Goal: Transaction & Acquisition: Download file/media

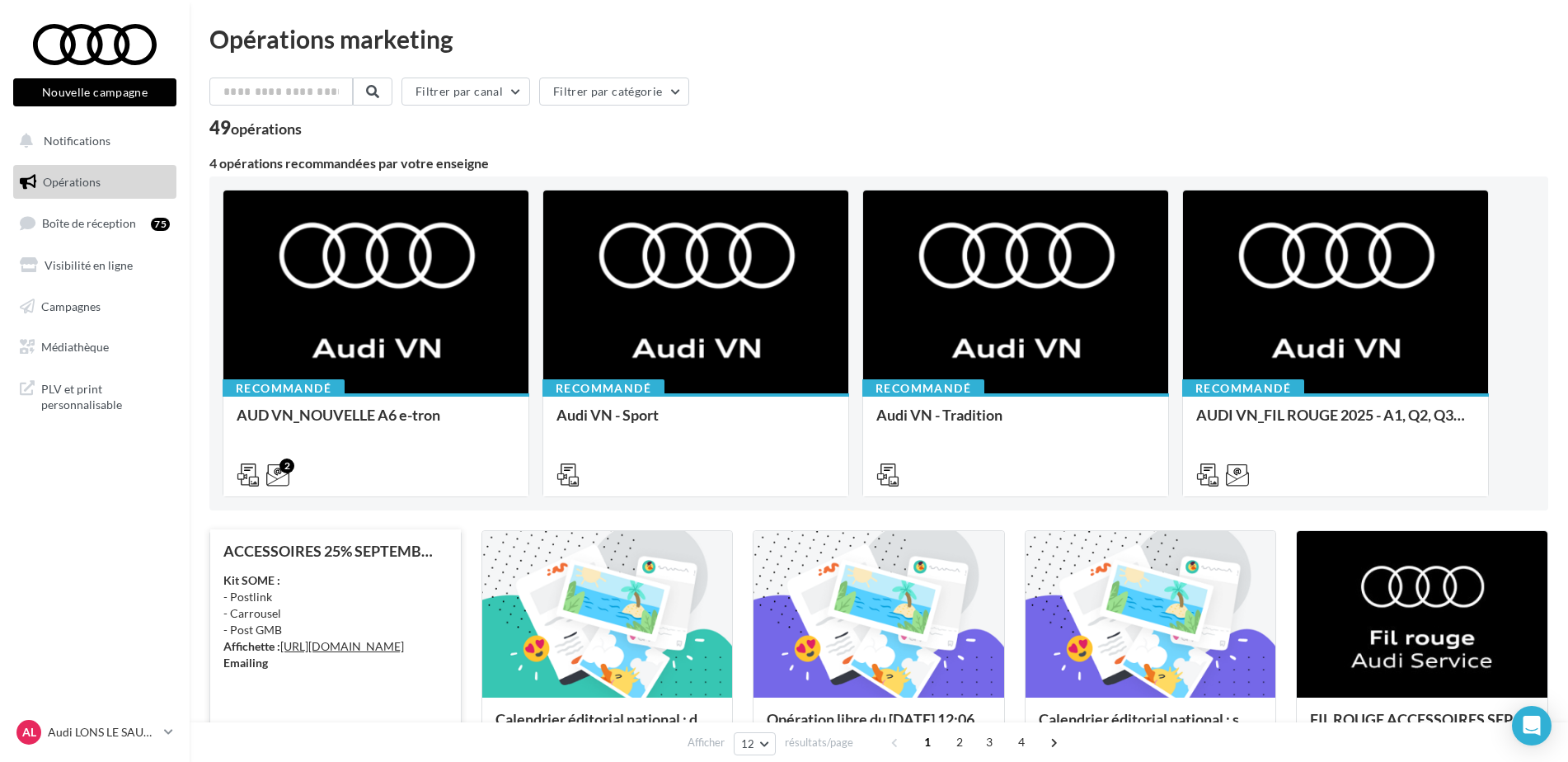
click at [400, 541] on div "ACCESSOIRES 25% SEPTEMBRE - AUDI SERVICE Kit SOME : - Postlink - Carrousel - Po…" at bounding box center [335, 664] width 251 height 270
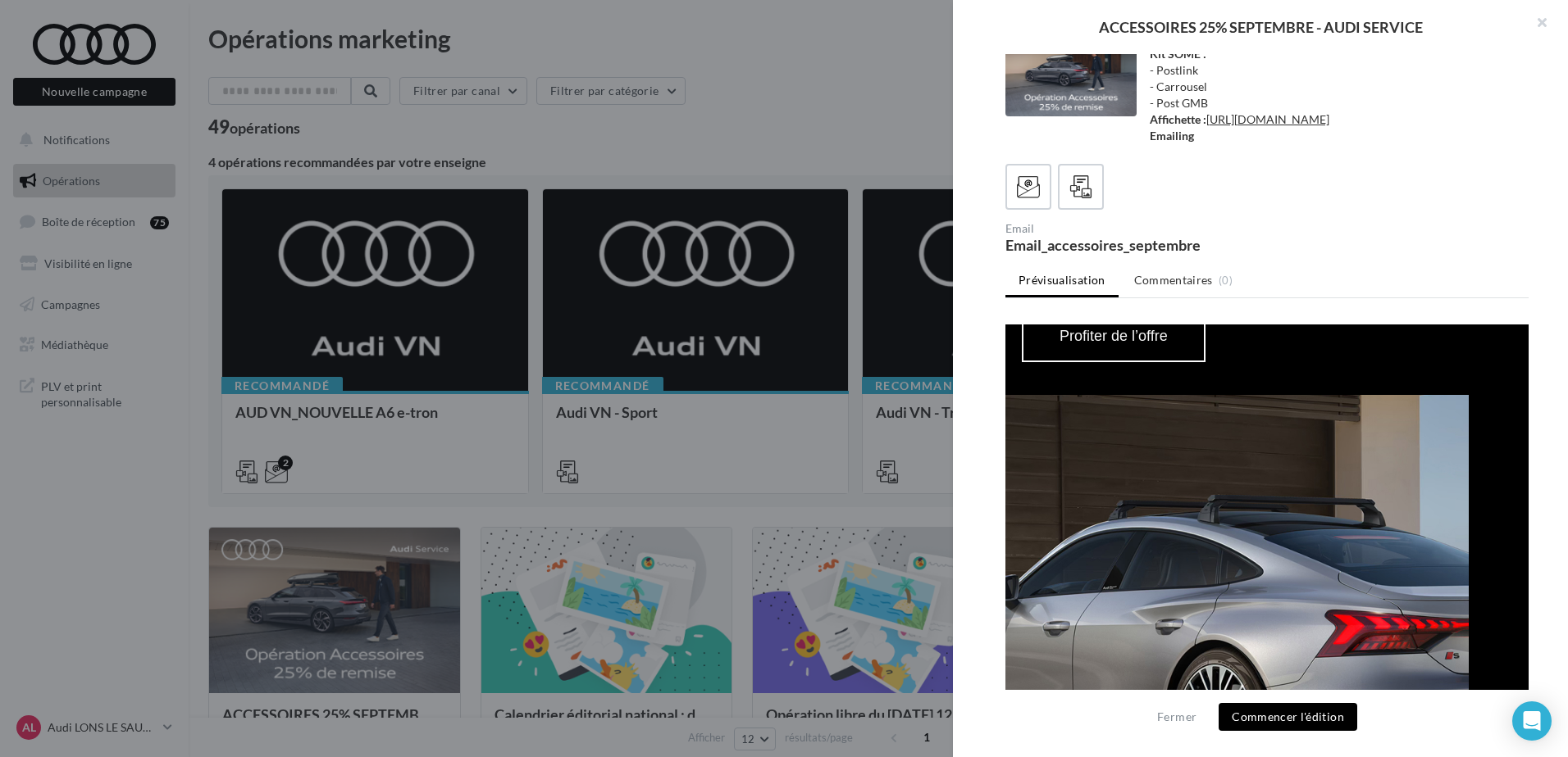
scroll to position [1803, 0]
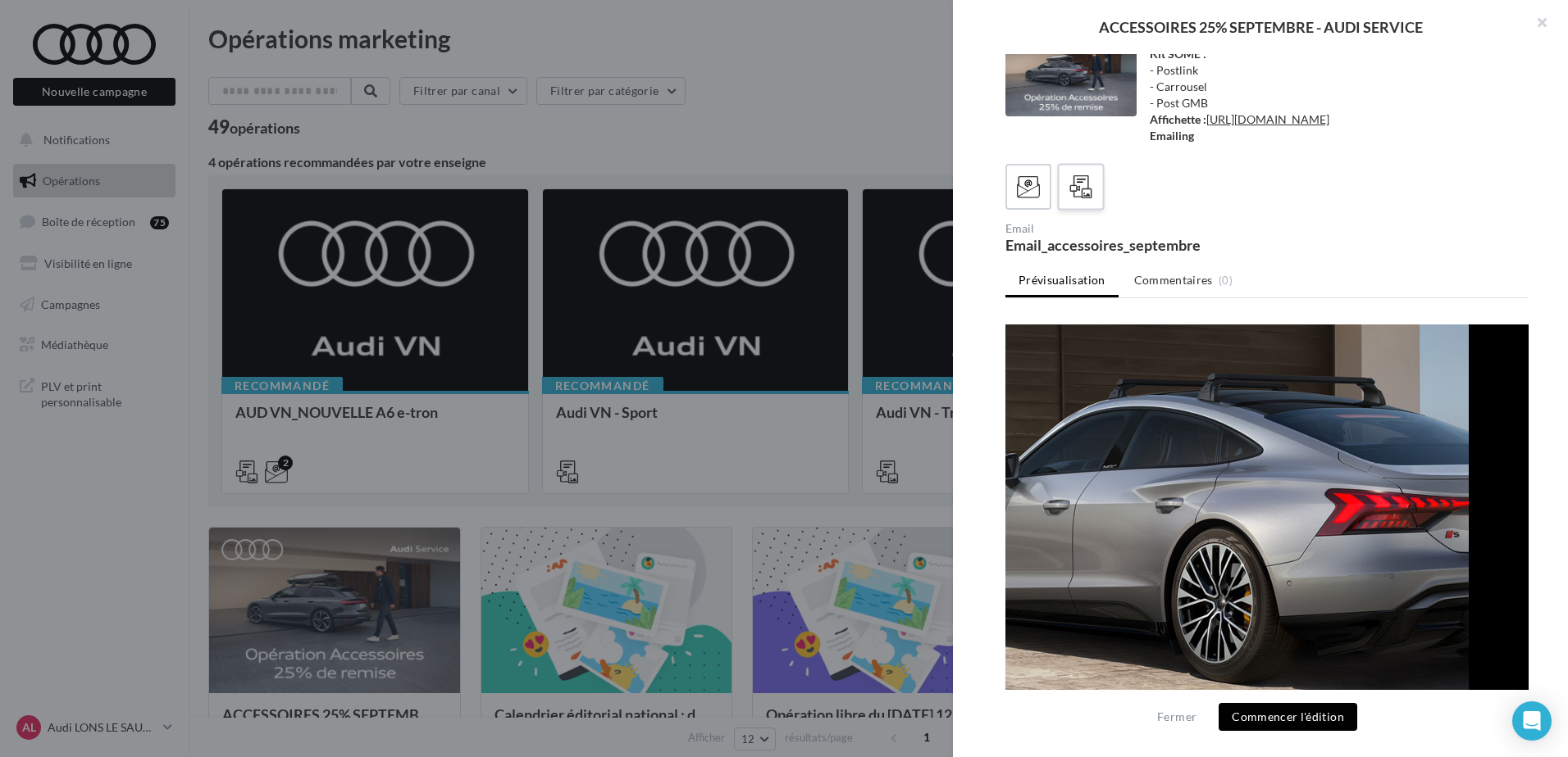
click at [1069, 181] on icon at bounding box center [1080, 186] width 24 height 24
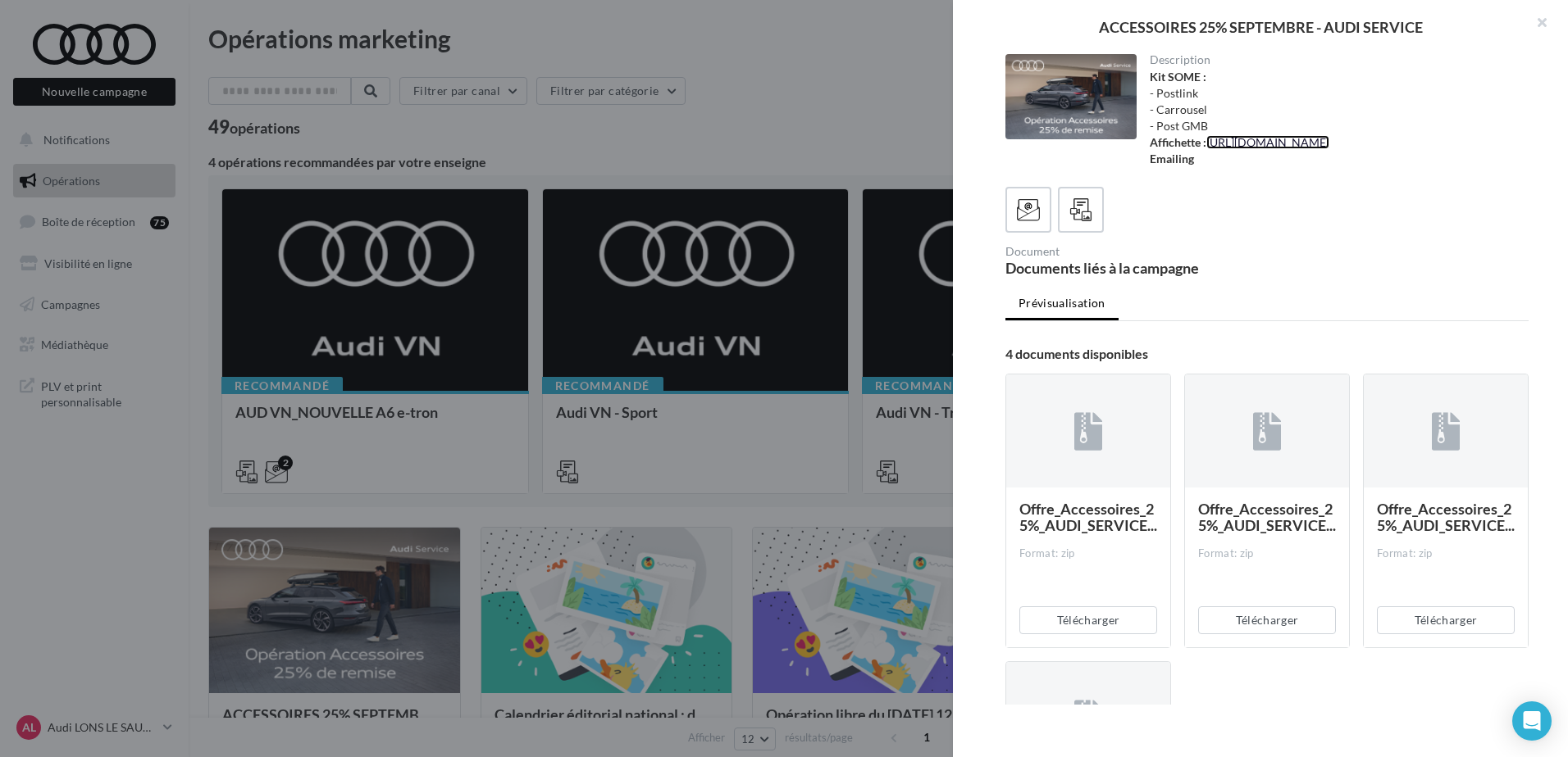
click at [1327, 141] on link "[URL][DOMAIN_NAME]" at bounding box center [1268, 143] width 123 height 14
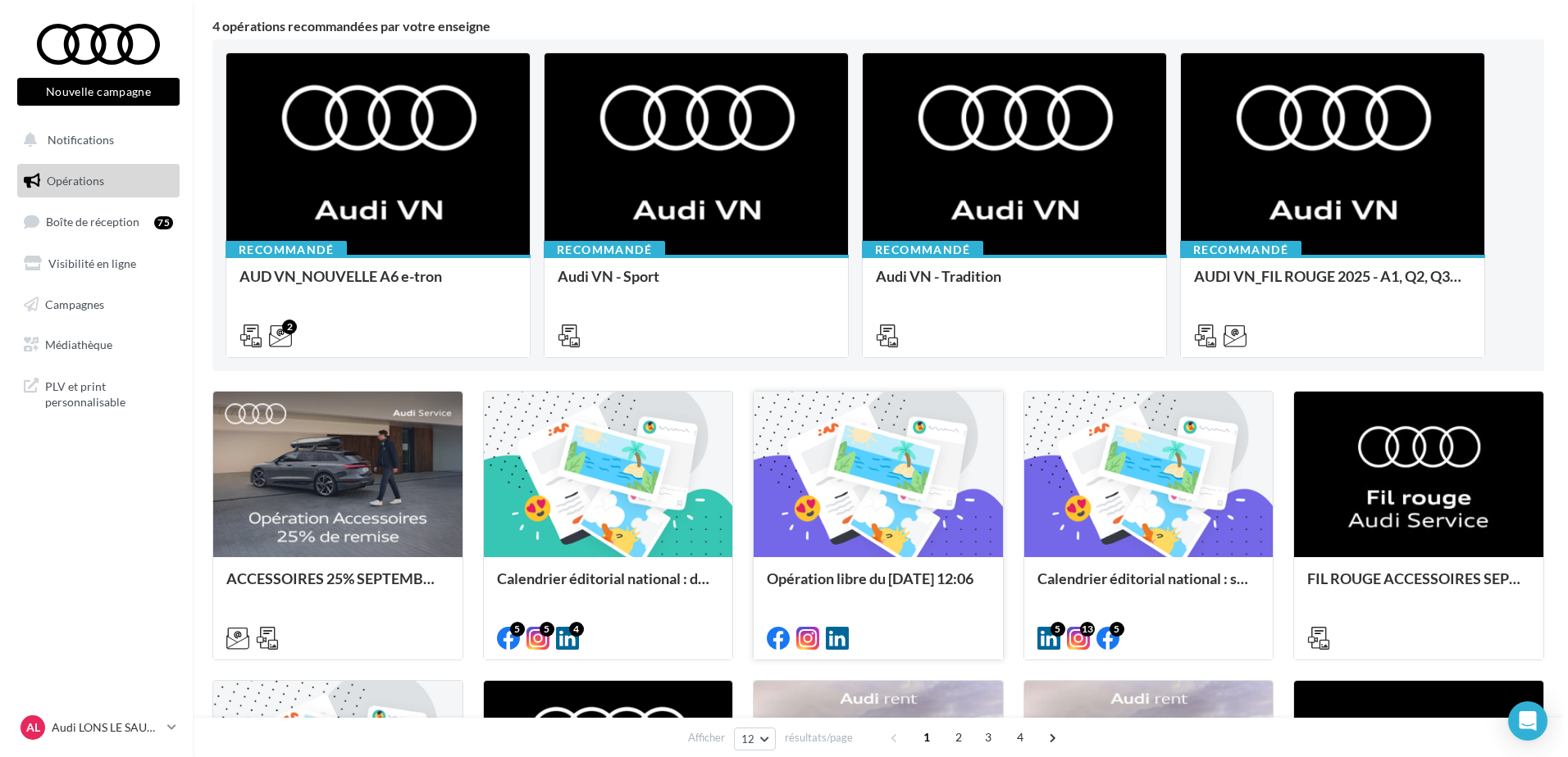
scroll to position [328, 0]
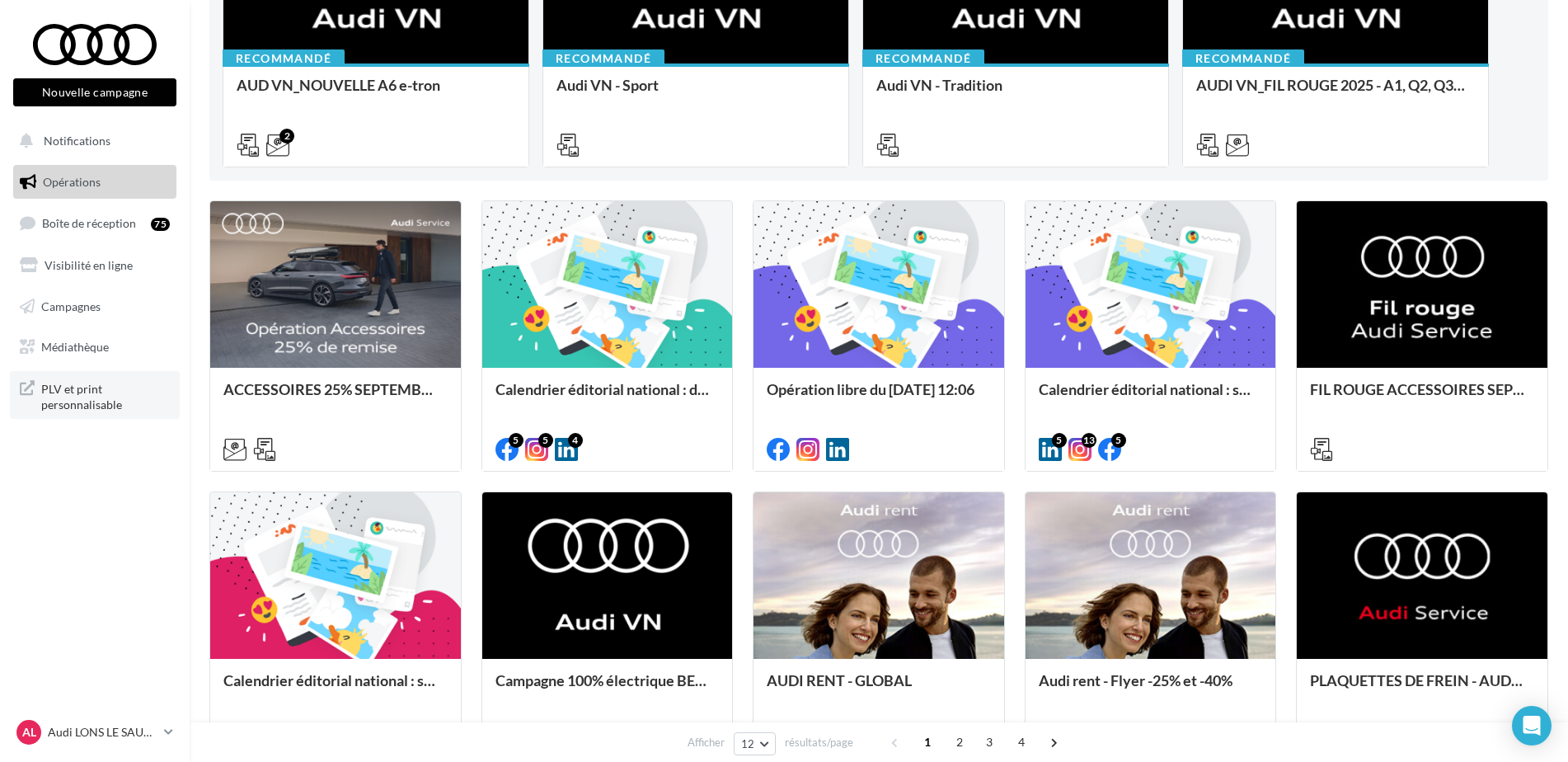
click at [89, 398] on span "PLV et print personnalisable" at bounding box center [106, 396] width 129 height 35
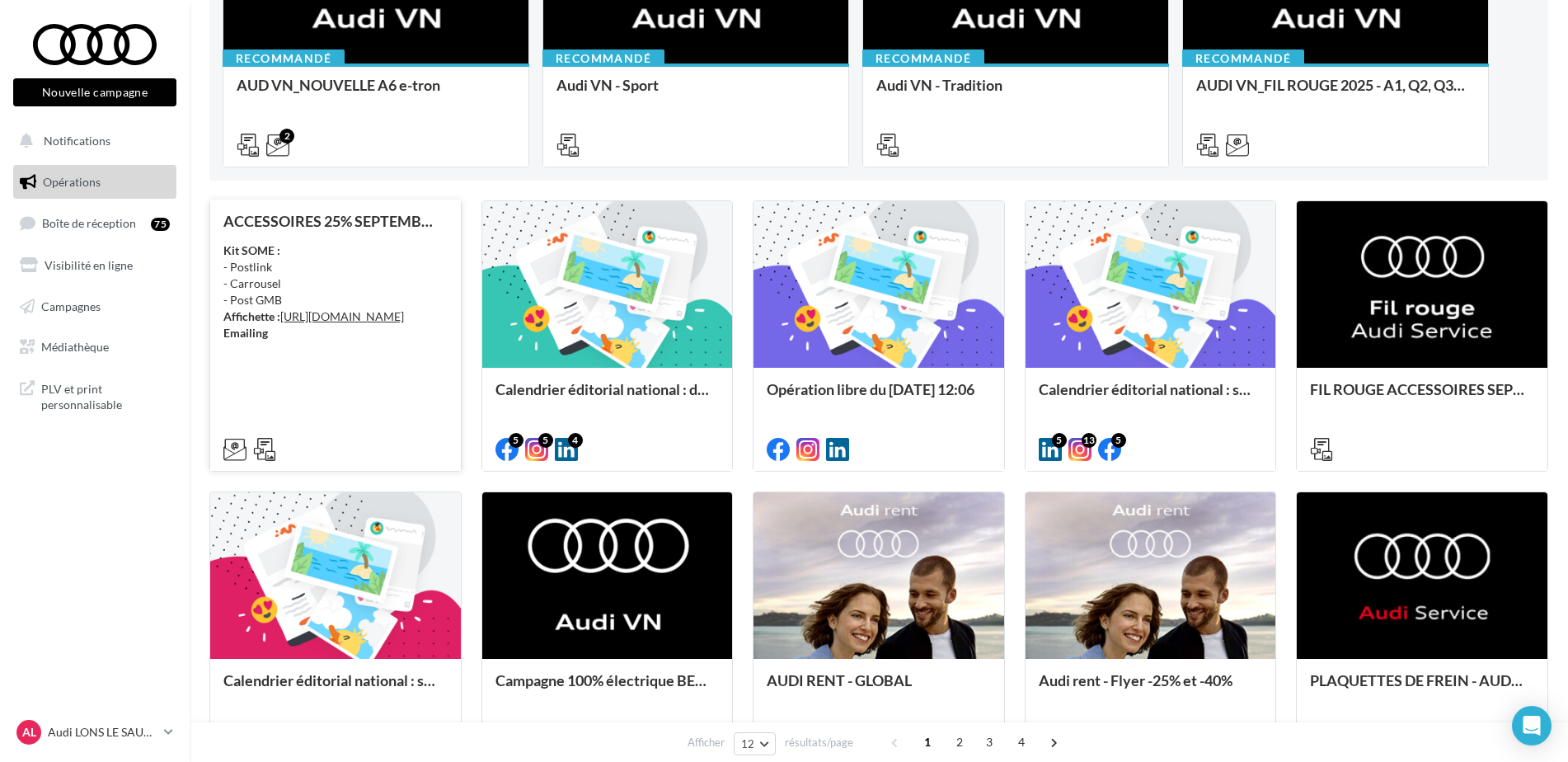
click at [321, 270] on div "Kit SOME : - Postlink - Carrousel - Post GMB Affichette : [URL][DOMAIN_NAME] Em…" at bounding box center [335, 292] width 225 height 99
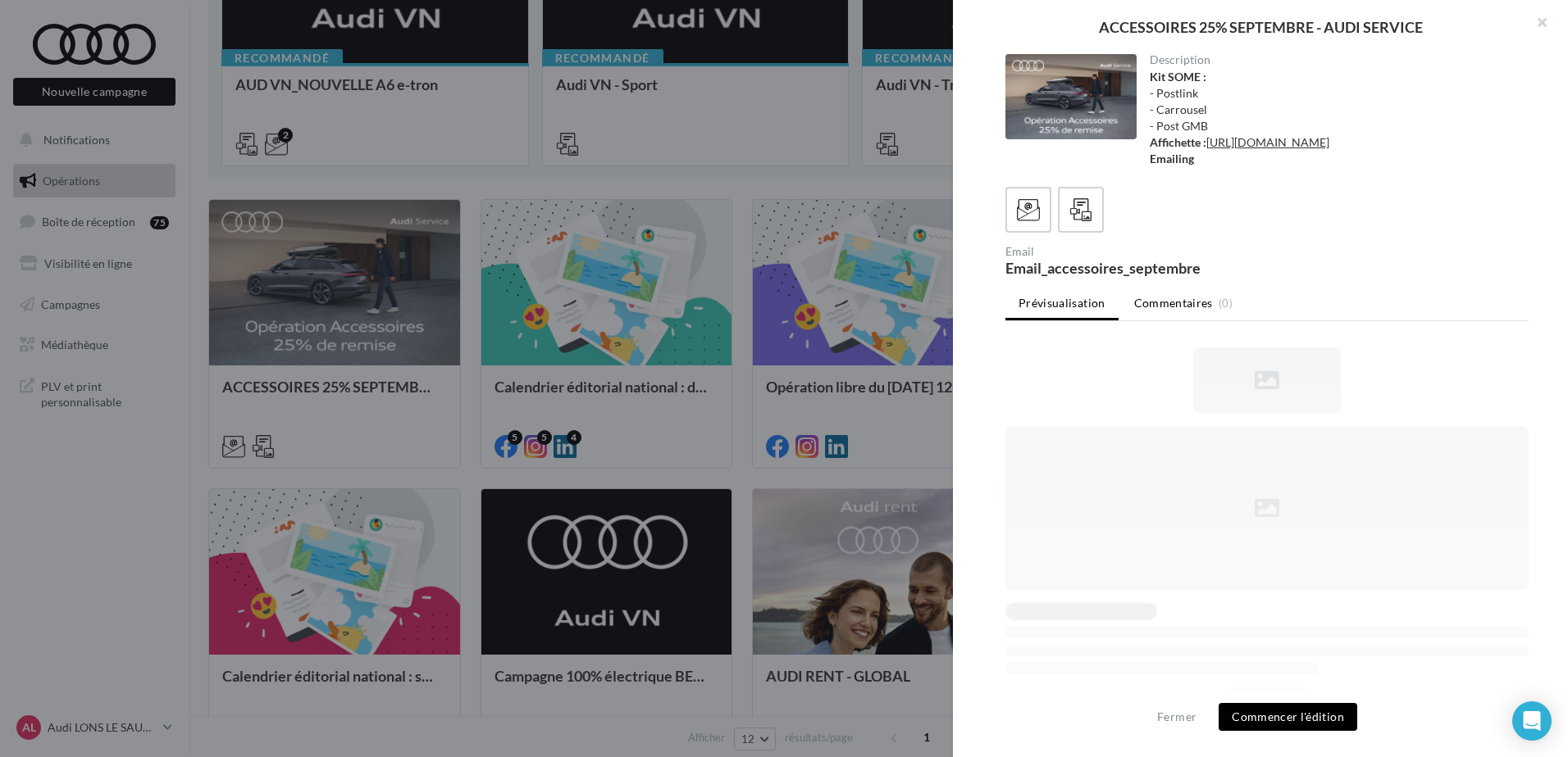
scroll to position [0, 0]
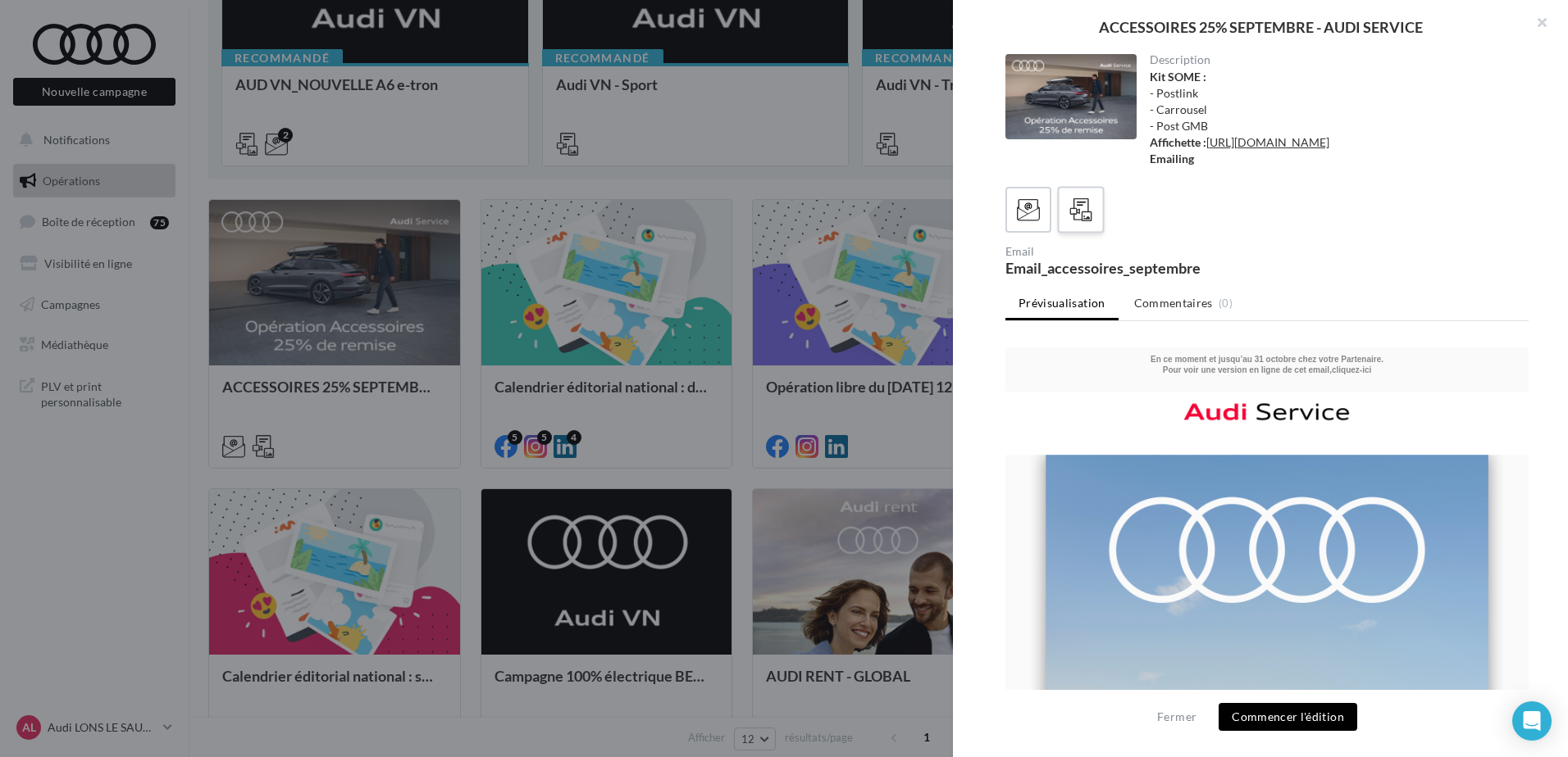
click at [1061, 233] on label at bounding box center [1079, 209] width 46 height 46
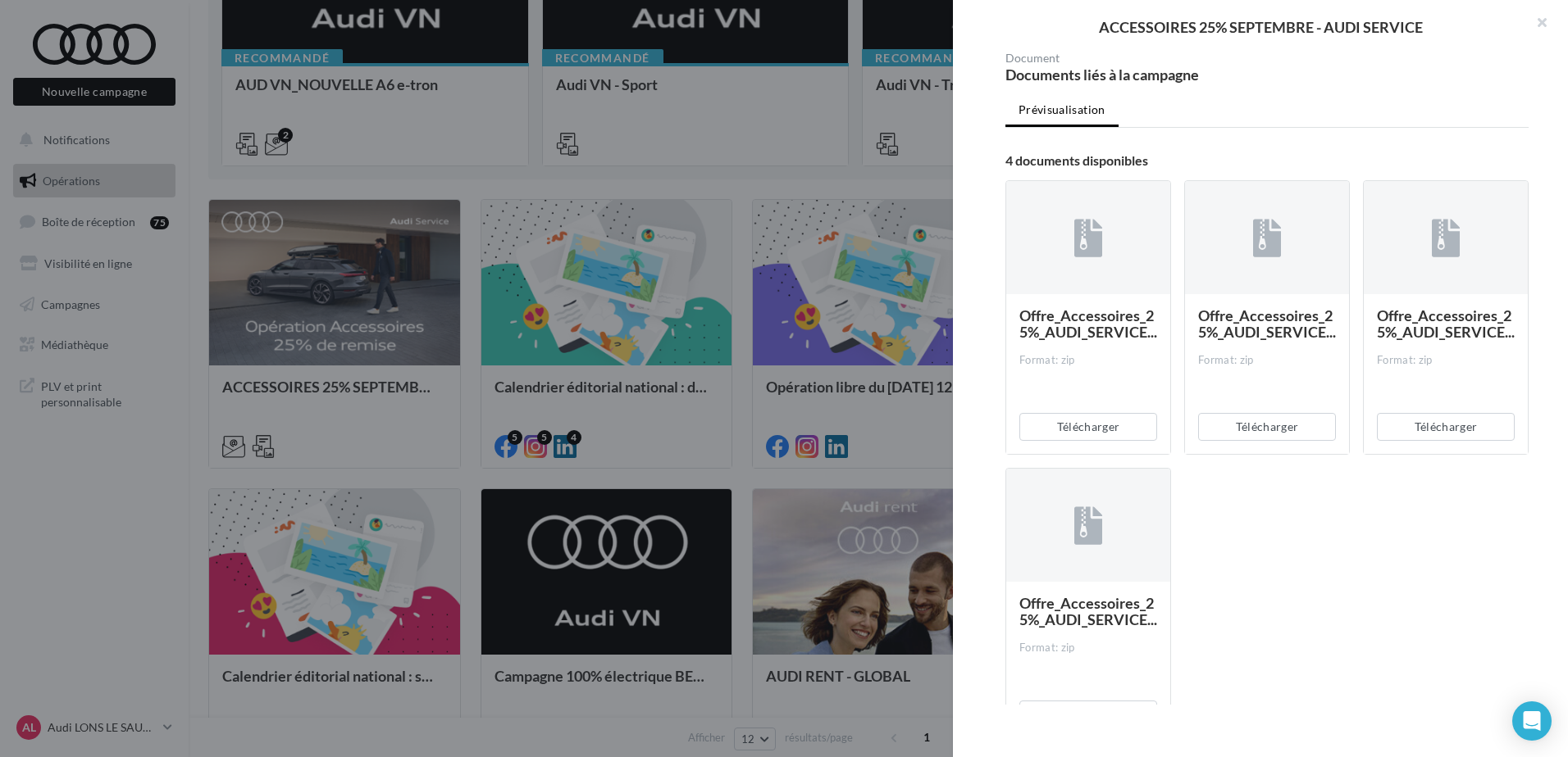
scroll to position [246, 0]
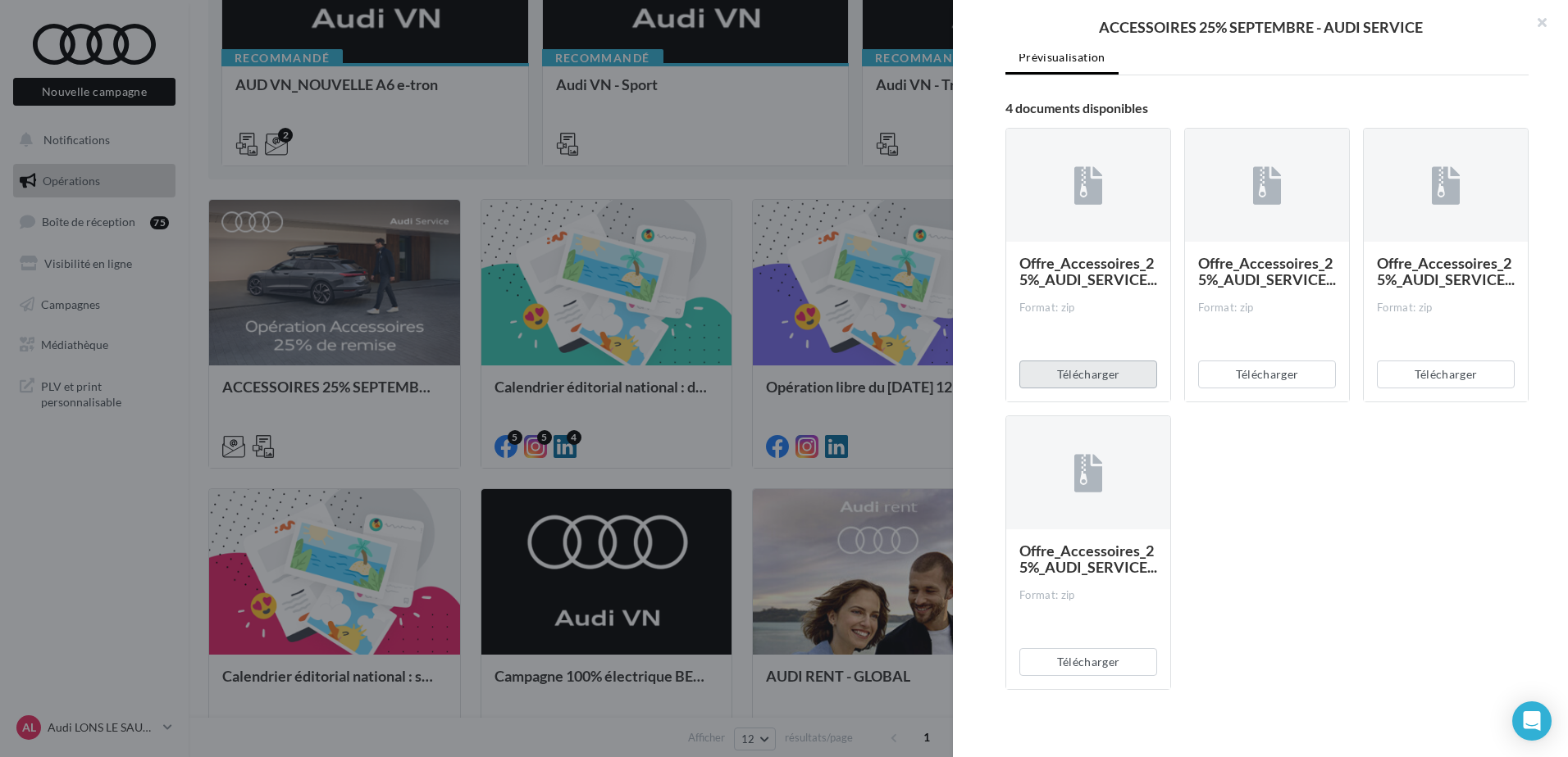
click at [1108, 389] on button "Télécharger" at bounding box center [1087, 375] width 137 height 28
click at [1278, 389] on button "Télécharger" at bounding box center [1266, 375] width 137 height 28
click at [1427, 389] on button "Télécharger" at bounding box center [1445, 375] width 137 height 28
click at [1114, 676] on button "Télécharger" at bounding box center [1087, 662] width 137 height 28
